Goal: Entertainment & Leisure: Consume media (video, audio)

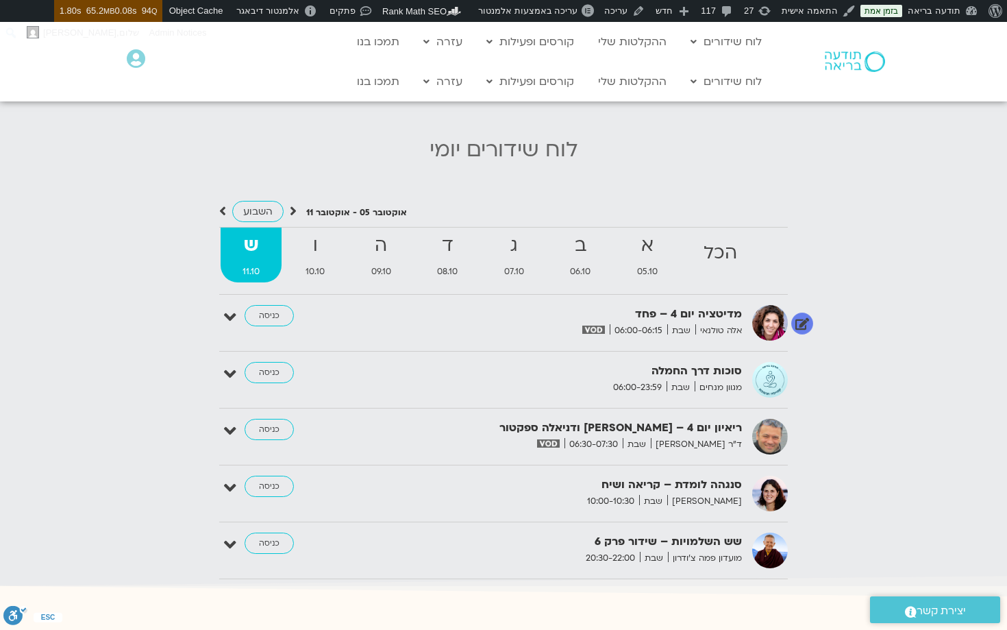
scroll to position [1323, 0]
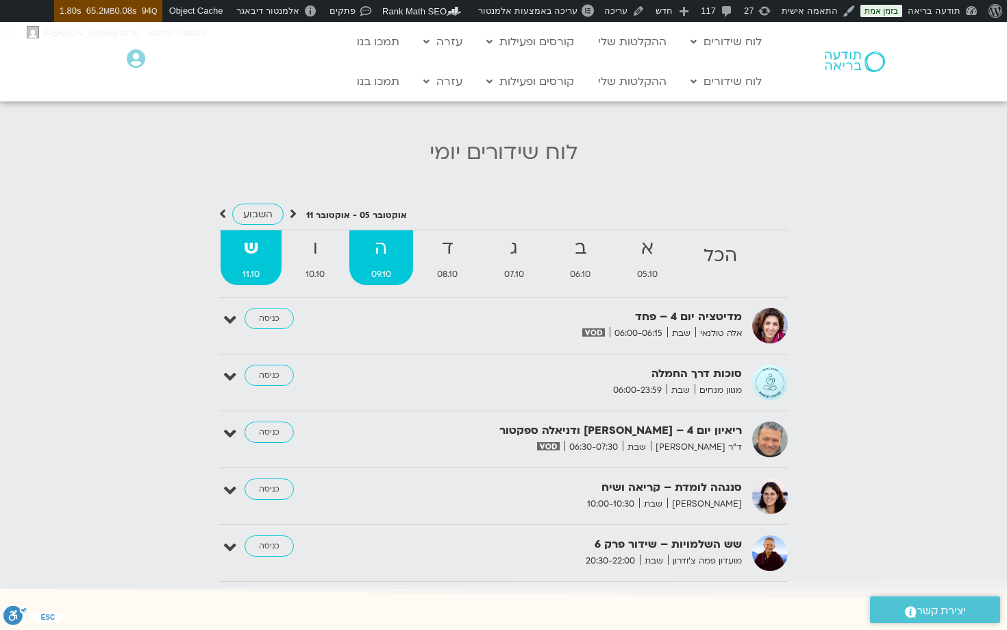
click at [384, 254] on strong "ה" at bounding box center [381, 248] width 64 height 31
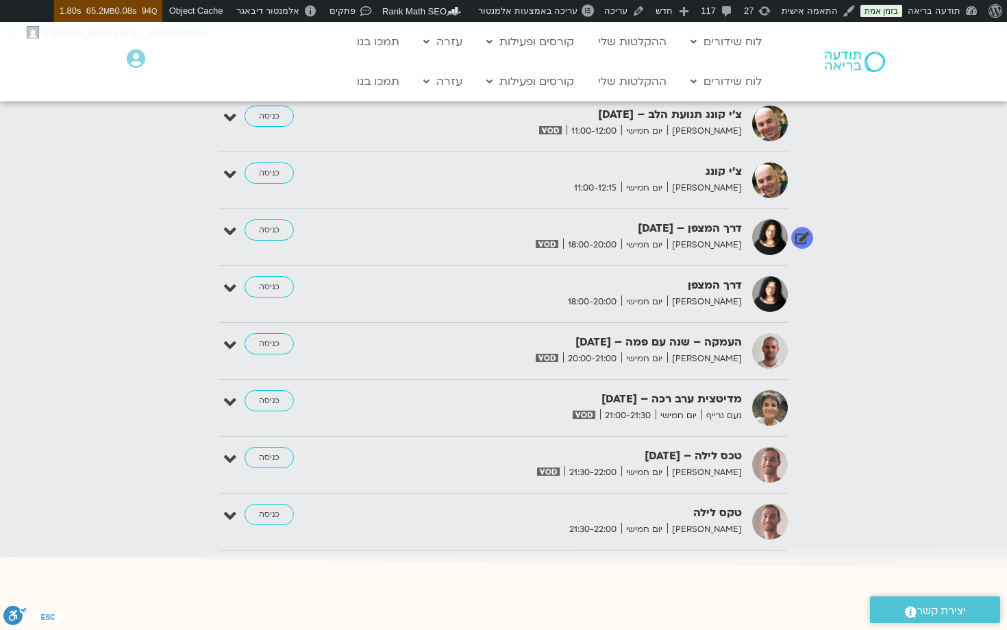
scroll to position [2107, 0]
click at [271, 456] on link "כניסה" at bounding box center [269, 456] width 49 height 22
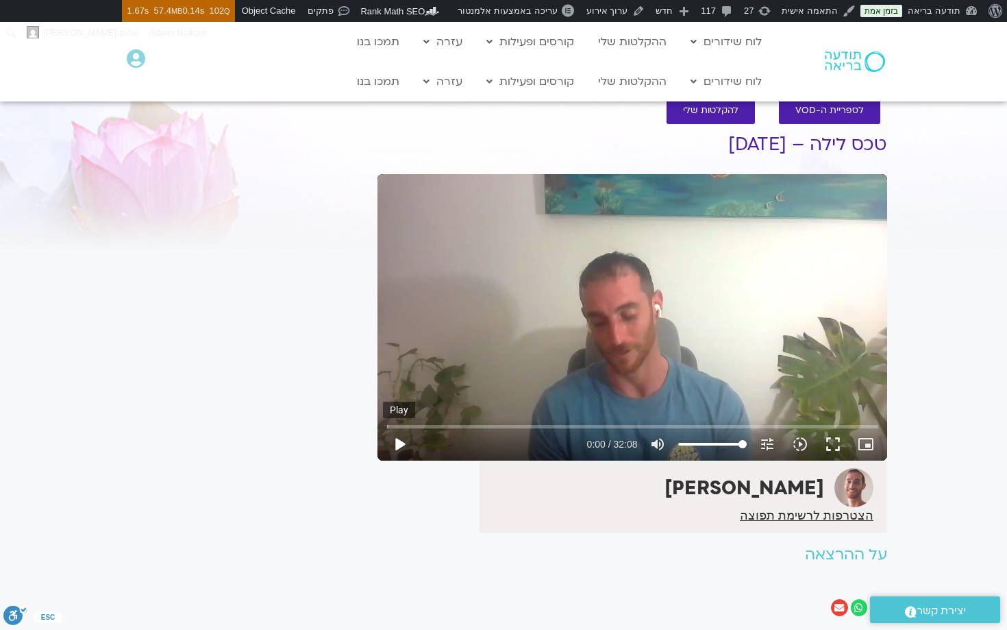
click at [402, 441] on button "play_arrow" at bounding box center [399, 444] width 33 height 33
type input "8.196529"
